Goal: Task Accomplishment & Management: Manage account settings

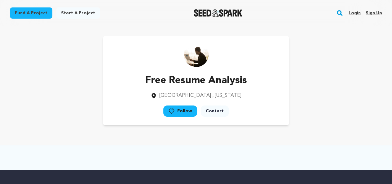
click at [357, 15] on link "Login" at bounding box center [354, 13] width 12 height 10
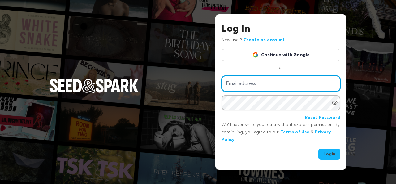
click at [252, 81] on input "Email address" at bounding box center [281, 84] width 119 height 16
paste input "[EMAIL_ADDRESS][DOMAIN_NAME]"
type input "[EMAIL_ADDRESS][DOMAIN_NAME]"
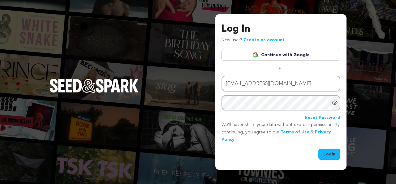
click at [324, 153] on button "Login" at bounding box center [330, 153] width 22 height 11
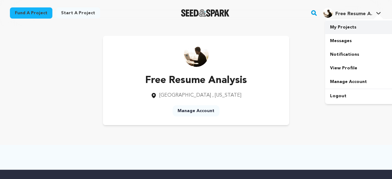
click at [350, 28] on link "My Projects" at bounding box center [359, 27] width 69 height 14
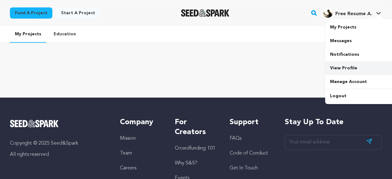
click at [343, 72] on link "View Profile" at bounding box center [359, 68] width 69 height 14
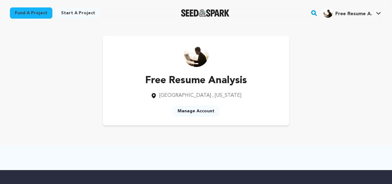
click at [193, 109] on link "Manage Account" at bounding box center [195, 110] width 47 height 11
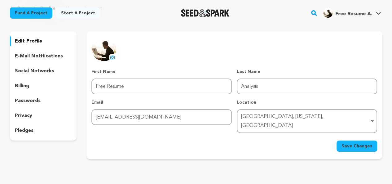
scroll to position [31, 0]
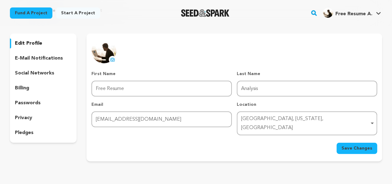
click at [32, 73] on p "social networks" at bounding box center [34, 72] width 39 height 7
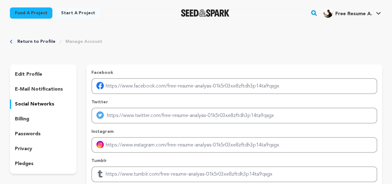
click at [29, 105] on p "social networks" at bounding box center [34, 103] width 39 height 7
click at [33, 76] on p "edit profile" at bounding box center [28, 74] width 27 height 7
